Goal: Information Seeking & Learning: Learn about a topic

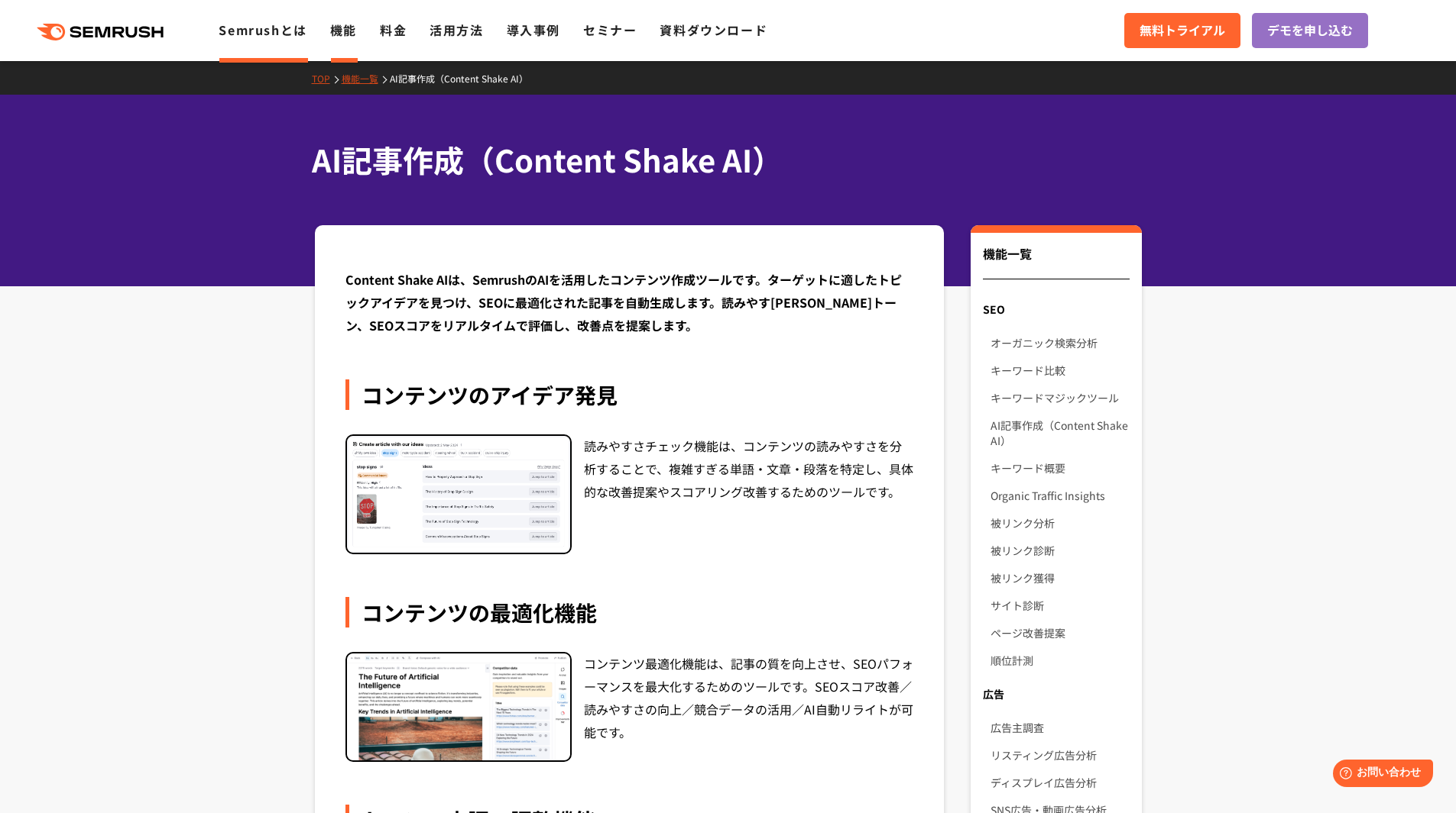
click at [280, 31] on link "Semrushとは" at bounding box center [262, 29] width 88 height 18
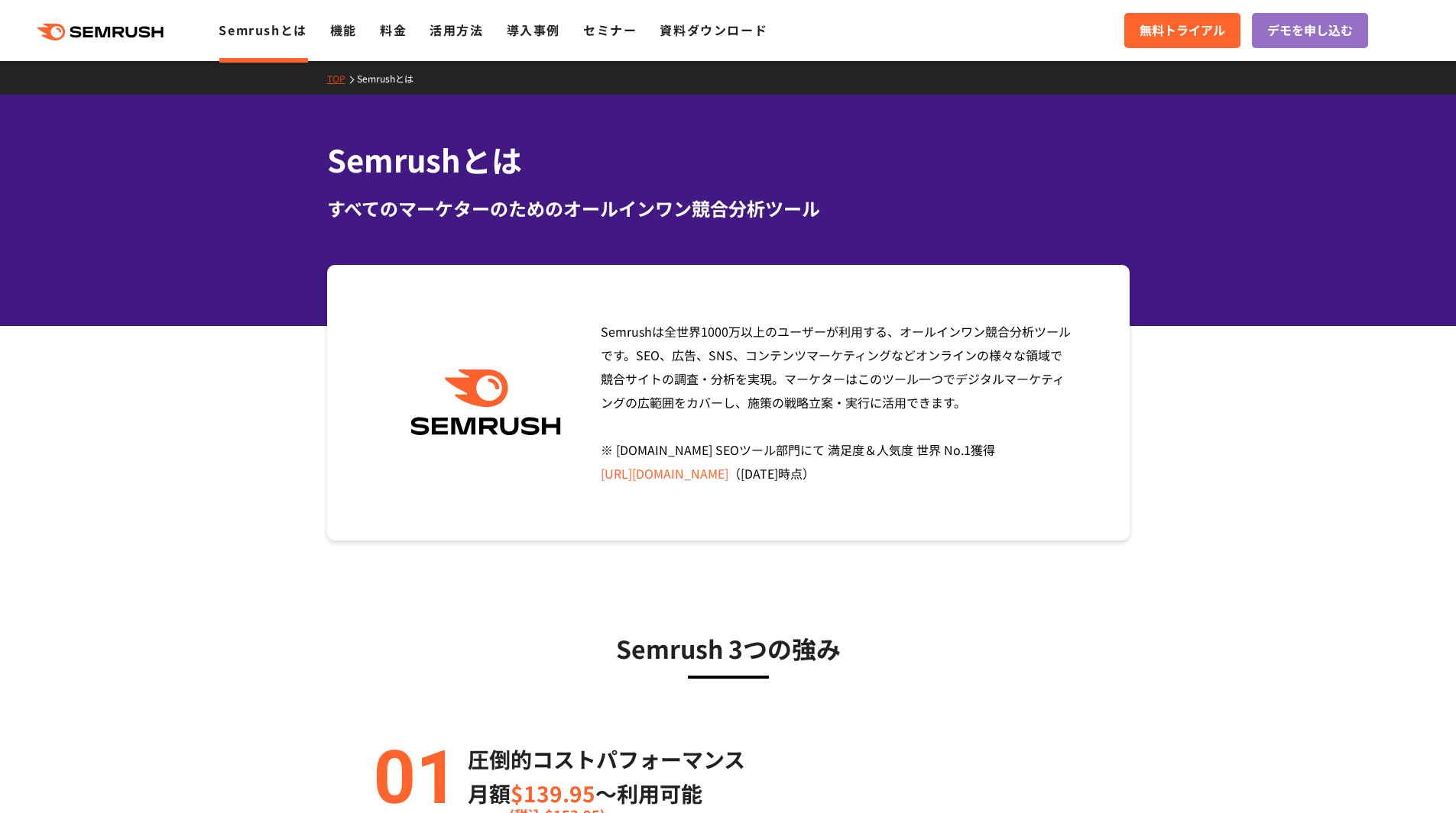
click at [189, 27] on div ".cls {fill: #FF642D;} .cls {fill: #FF642D;}" at bounding box center [109, 30] width 218 height 20
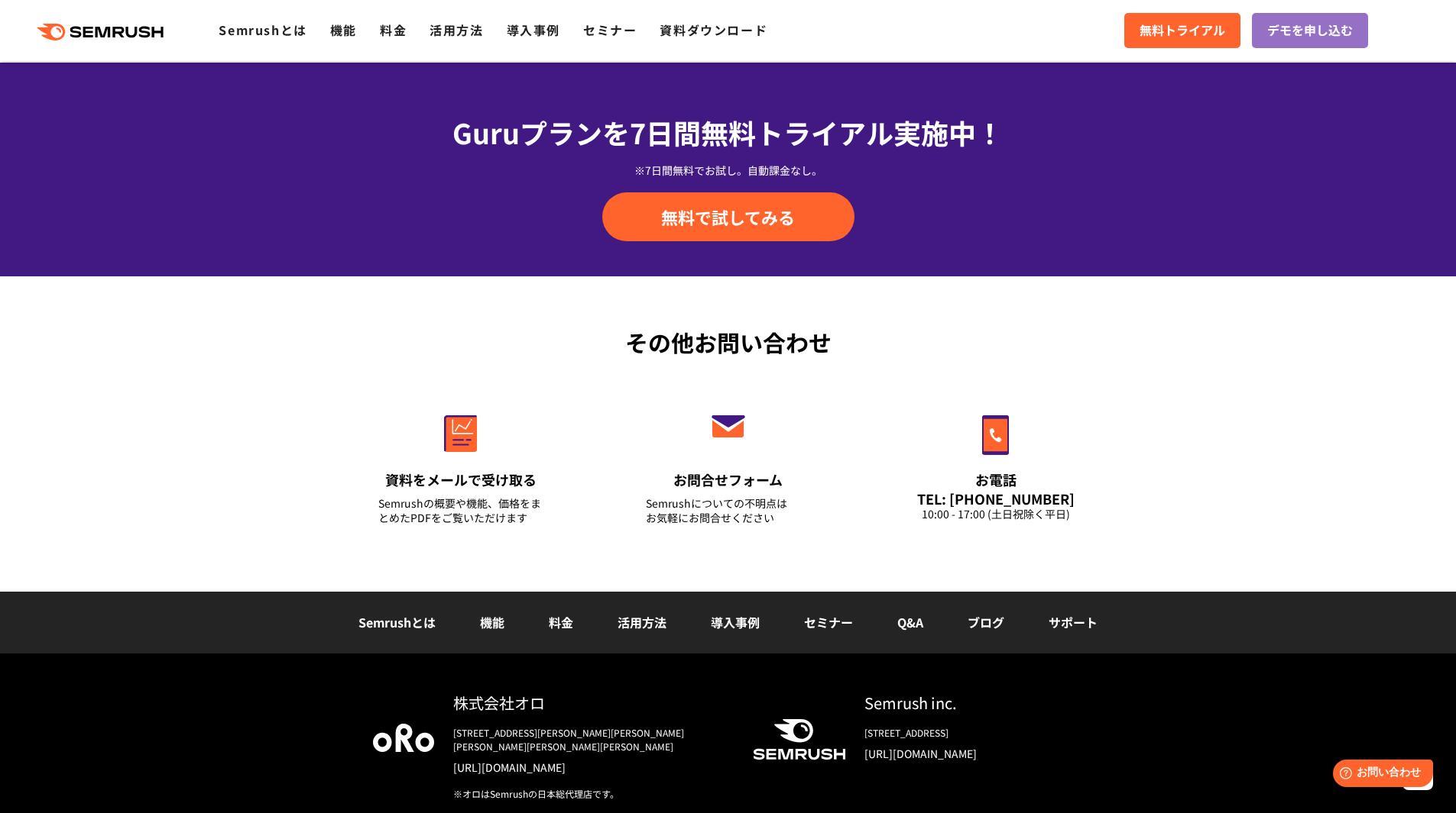
scroll to position [5227, 0]
